Goal: Task Accomplishment & Management: Complete application form

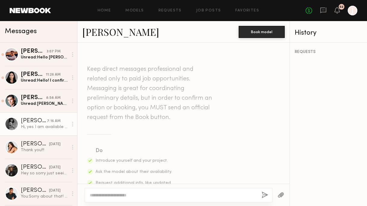
scroll to position [483, 0]
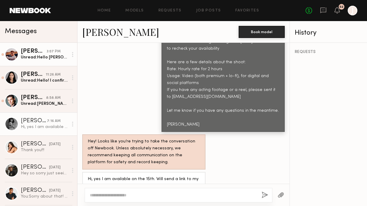
click at [37, 58] on div "Unread: Hello [PERSON_NAME]! My apologies, didn’t receive a notification that y…" at bounding box center [44, 58] width 47 height 6
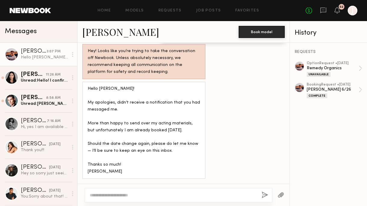
scroll to position [749, 0]
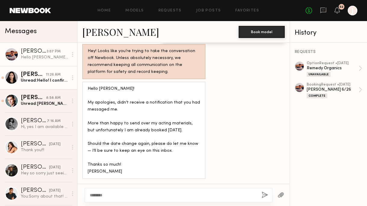
type textarea "********"
click at [50, 81] on div "Unread: Hello! I confirm I am available the new asking date. I will also send m…" at bounding box center [44, 81] width 47 height 6
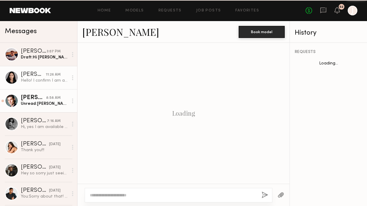
scroll to position [955, 0]
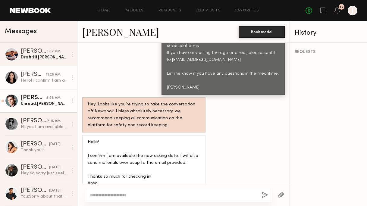
click at [43, 98] on div "[PERSON_NAME]" at bounding box center [33, 98] width 25 height 6
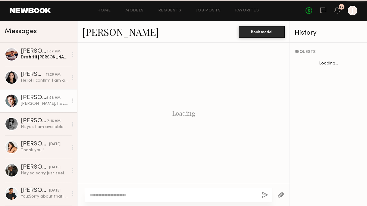
scroll to position [1005, 0]
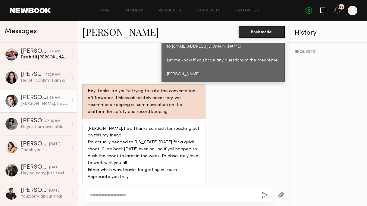
click at [324, 12] on icon at bounding box center [323, 11] width 6 height 6
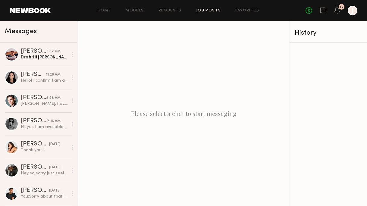
click at [201, 9] on link "Job Posts" at bounding box center [208, 11] width 25 height 4
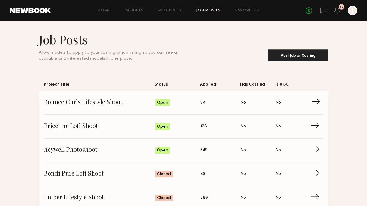
click at [313, 99] on span "→" at bounding box center [317, 102] width 12 height 9
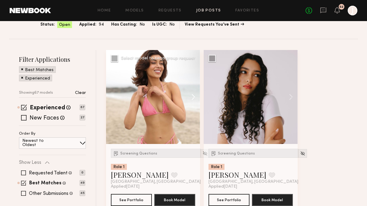
scroll to position [58, 0]
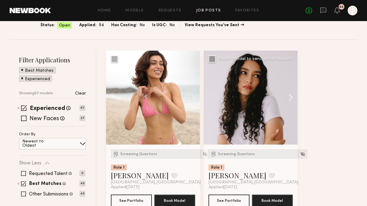
click at [292, 97] on button at bounding box center [287, 98] width 19 height 94
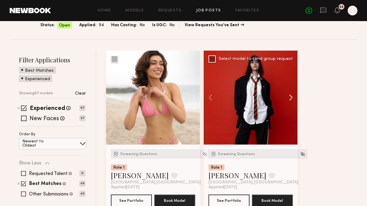
click at [292, 97] on button at bounding box center [287, 98] width 19 height 94
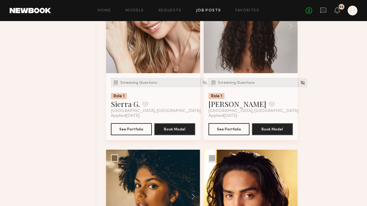
scroll to position [739, 0]
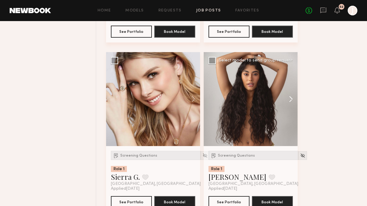
click at [294, 101] on button at bounding box center [287, 99] width 19 height 94
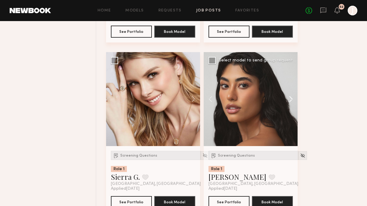
click at [293, 100] on button at bounding box center [287, 99] width 19 height 94
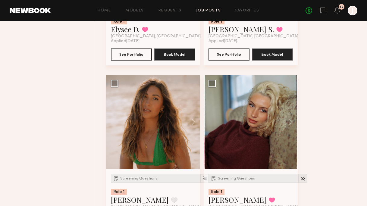
scroll to position [1065, 0]
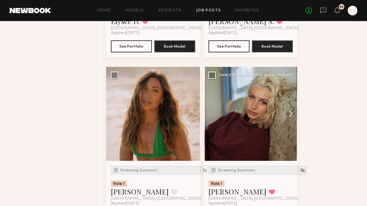
click at [291, 115] on button at bounding box center [287, 114] width 19 height 94
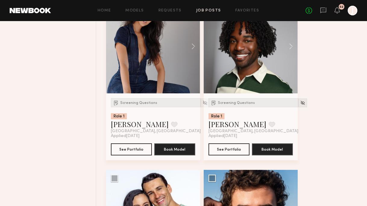
scroll to position [1588, 0]
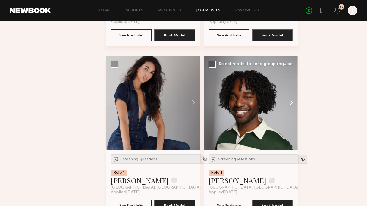
click at [290, 105] on button at bounding box center [287, 103] width 19 height 94
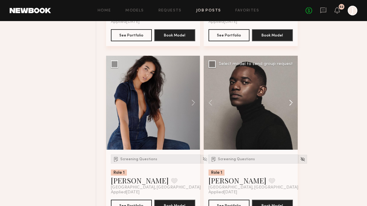
click at [290, 105] on button at bounding box center [287, 103] width 19 height 94
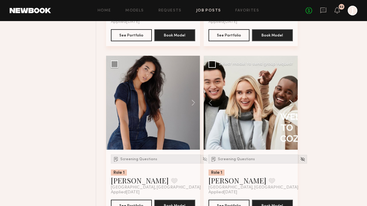
click at [290, 105] on button at bounding box center [287, 103] width 19 height 94
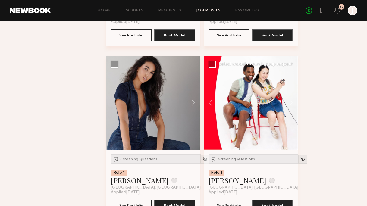
click at [237, 155] on div "Screening Questions Role 1 EJ J. Favorite Los Angeles, CA Applied 09/11/2025 Se…" at bounding box center [251, 183] width 94 height 67
click at [237, 158] on div "Screening Questions" at bounding box center [254, 159] width 90 height 9
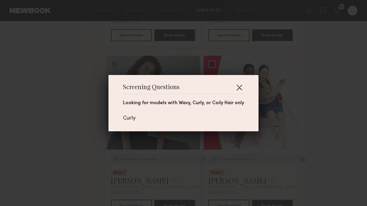
click at [241, 87] on button "button" at bounding box center [239, 88] width 10 height 10
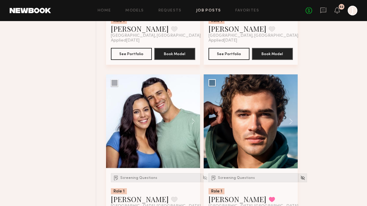
scroll to position [1750, 0]
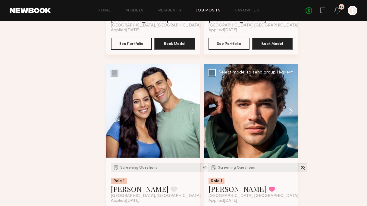
click at [293, 117] on button at bounding box center [287, 111] width 19 height 94
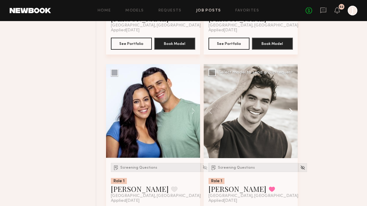
click at [293, 116] on button at bounding box center [287, 111] width 19 height 94
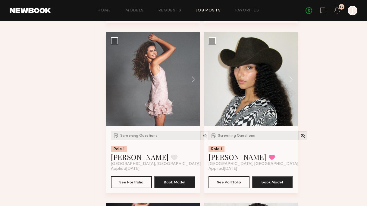
scroll to position [2122, 0]
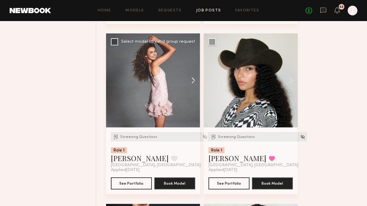
click at [190, 83] on button at bounding box center [190, 80] width 19 height 94
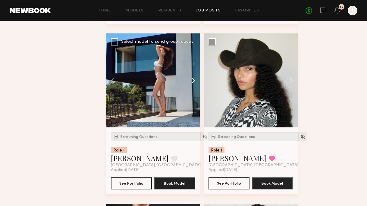
click at [193, 84] on button at bounding box center [190, 80] width 19 height 94
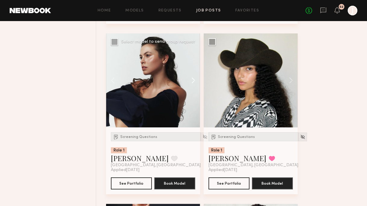
click at [193, 83] on button at bounding box center [190, 80] width 19 height 94
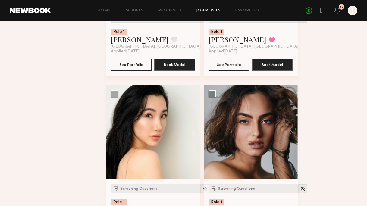
scroll to position [0, 0]
